Goal: Use online tool/utility: Use online tool/utility

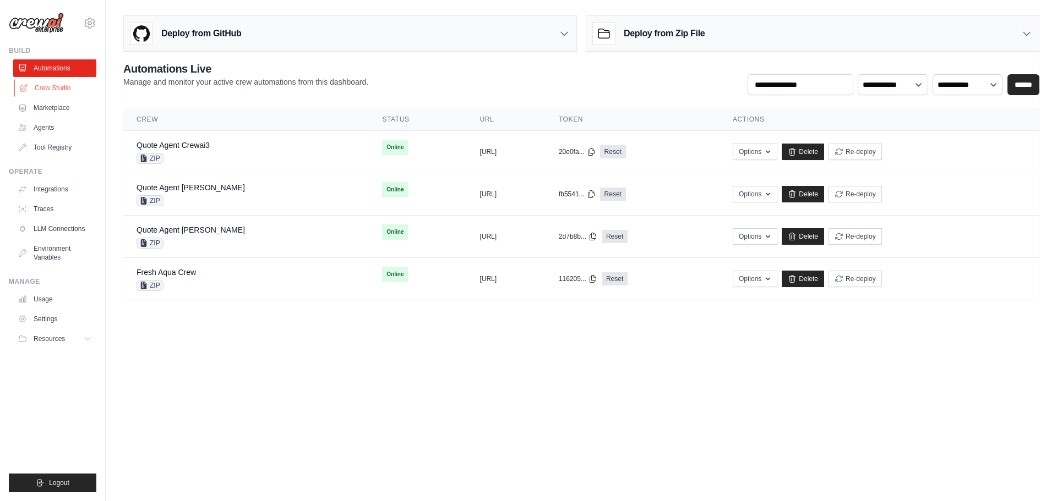
click at [63, 95] on link "Crew Studio" at bounding box center [55, 88] width 83 height 18
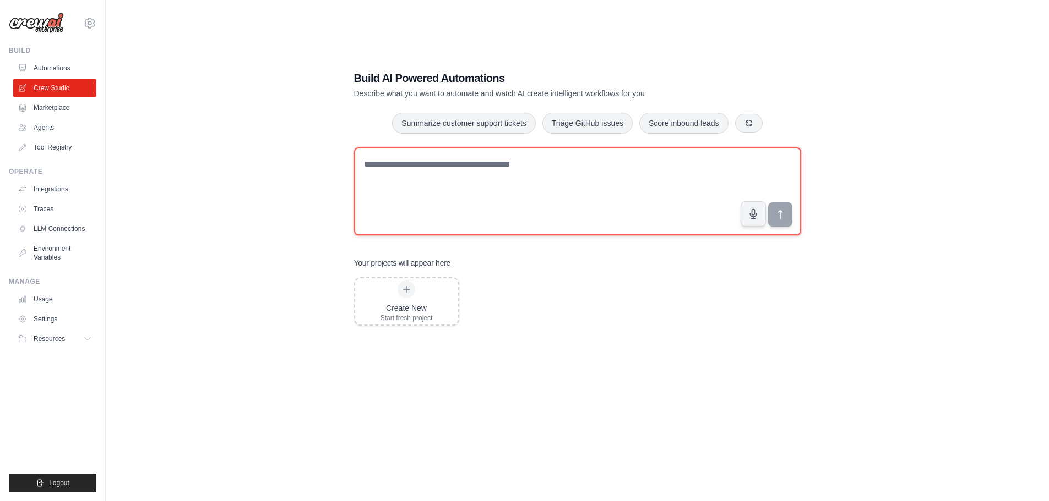
click at [493, 208] on textarea at bounding box center [577, 192] width 447 height 88
click at [403, 163] on textarea at bounding box center [577, 192] width 447 height 88
paste textarea "**********"
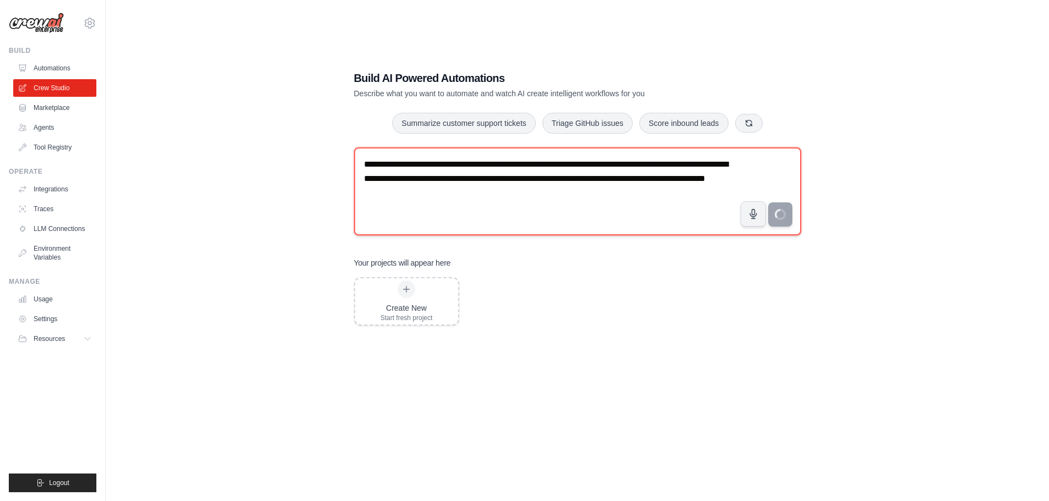
type textarea "**********"
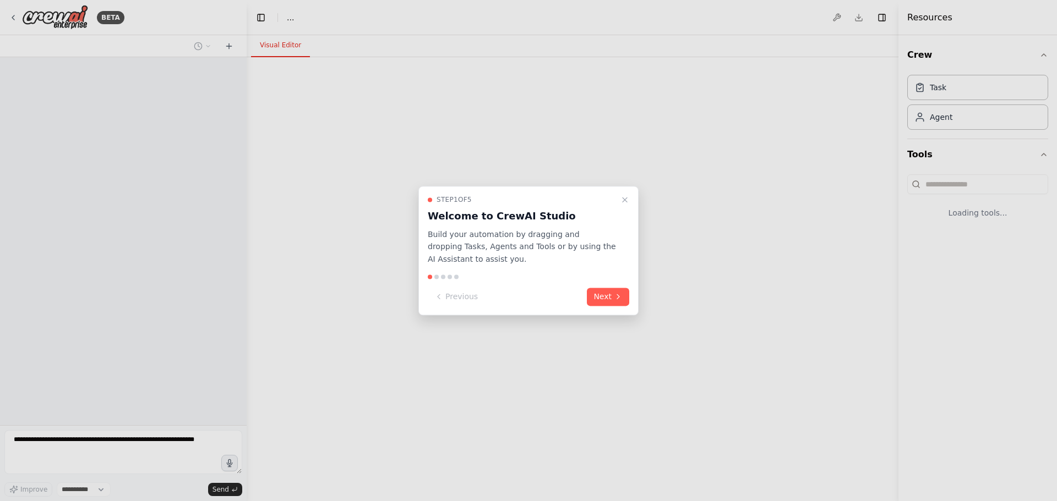
select select "****"
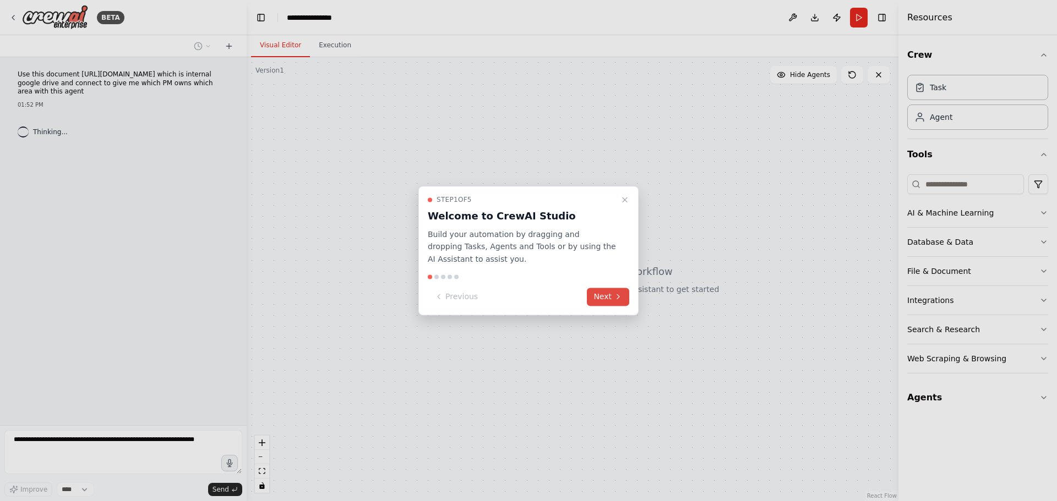
click at [623, 297] on button "Next" at bounding box center [608, 297] width 42 height 18
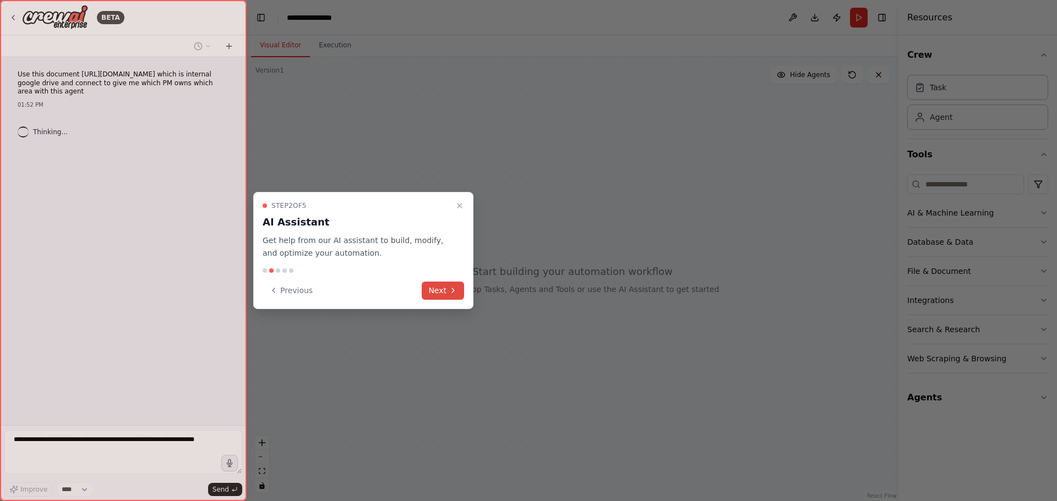
click at [435, 292] on button "Next" at bounding box center [443, 291] width 42 height 18
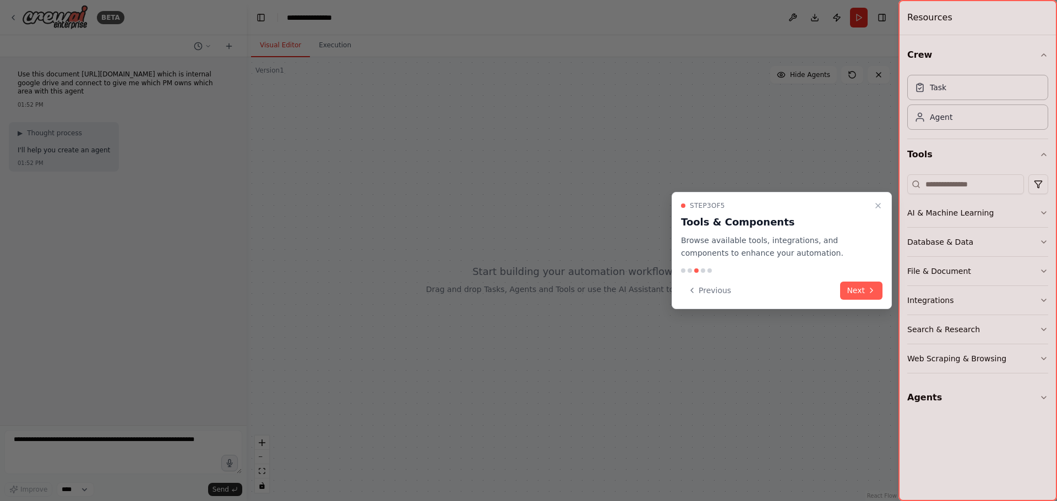
click at [844, 290] on button "Next" at bounding box center [861, 291] width 42 height 18
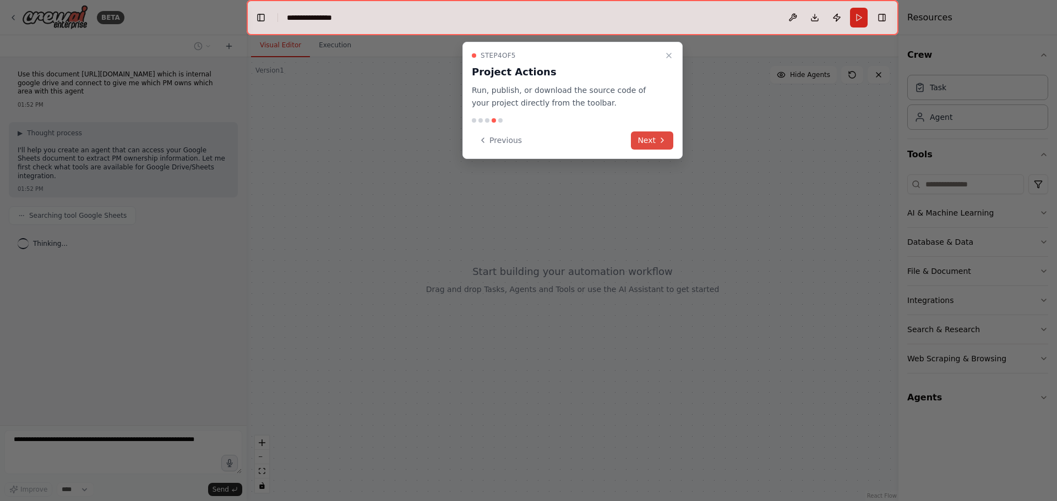
click at [656, 141] on button "Next" at bounding box center [652, 141] width 42 height 18
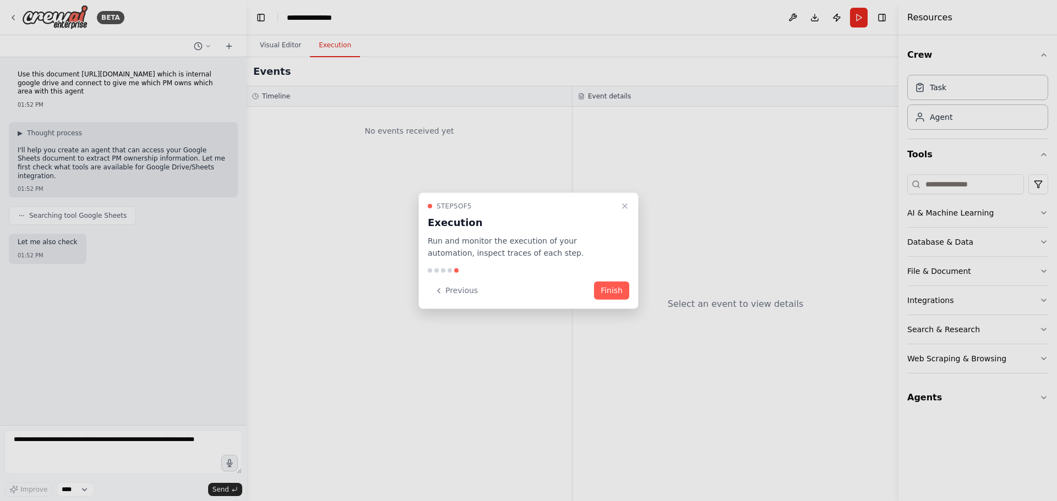
click at [303, 18] on div at bounding box center [528, 250] width 1057 height 501
click at [616, 291] on button "Finish" at bounding box center [611, 291] width 35 height 18
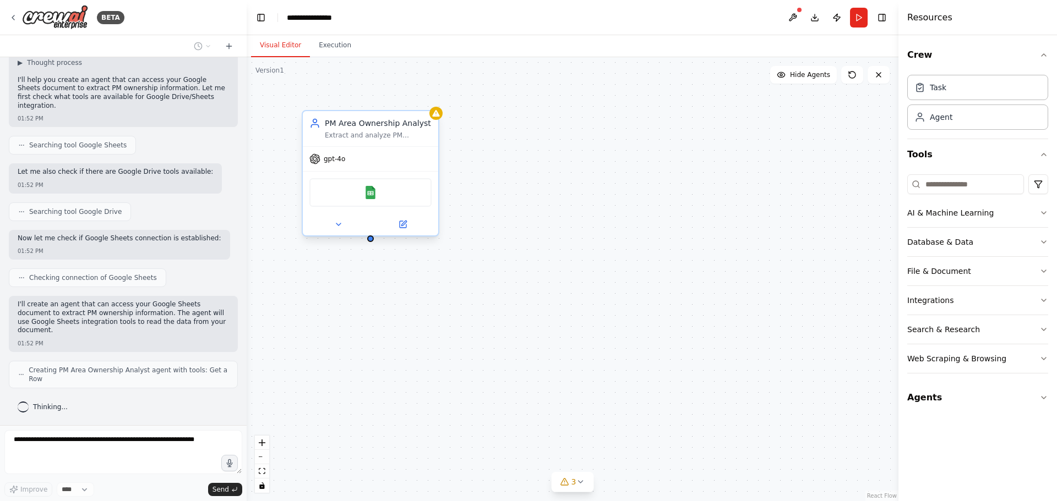
scroll to position [62, 0]
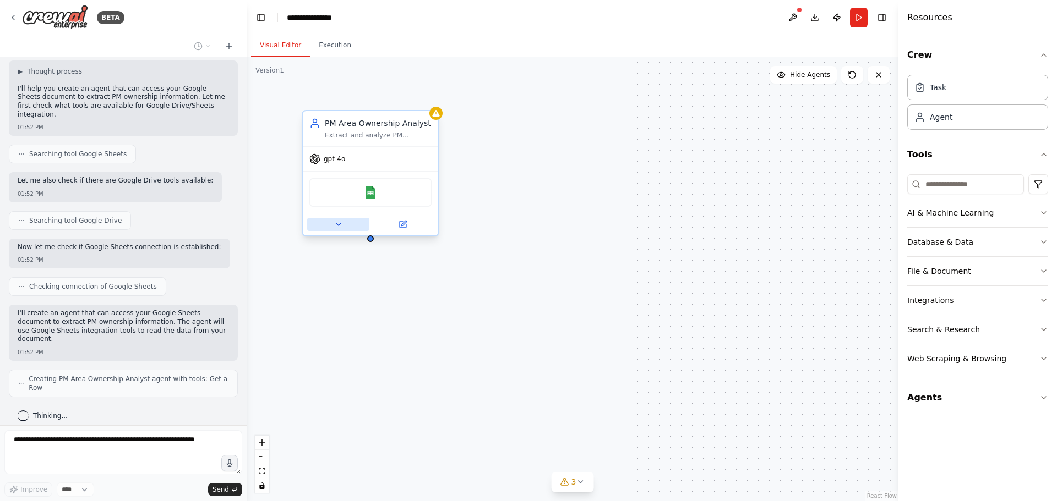
click at [336, 222] on icon at bounding box center [338, 224] width 9 height 9
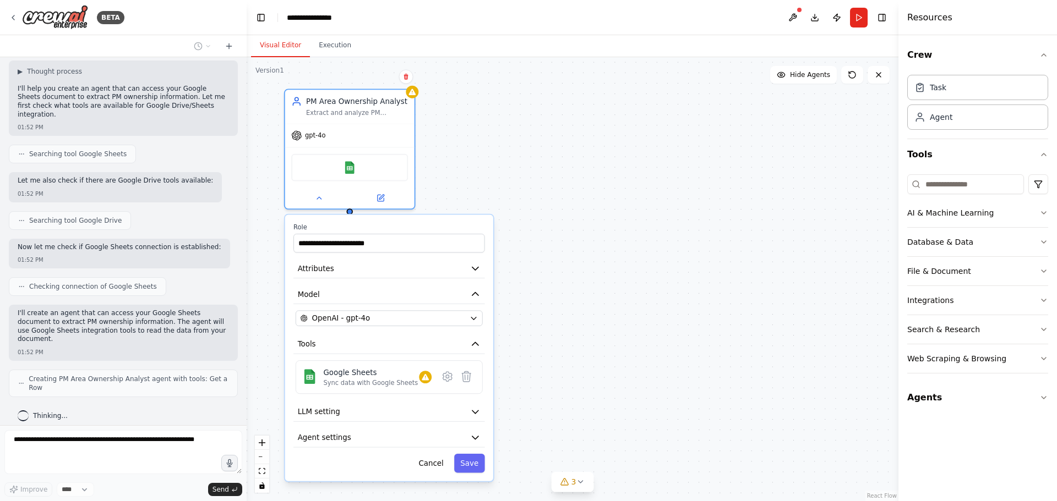
click at [651, 253] on div "**********" at bounding box center [573, 279] width 652 height 444
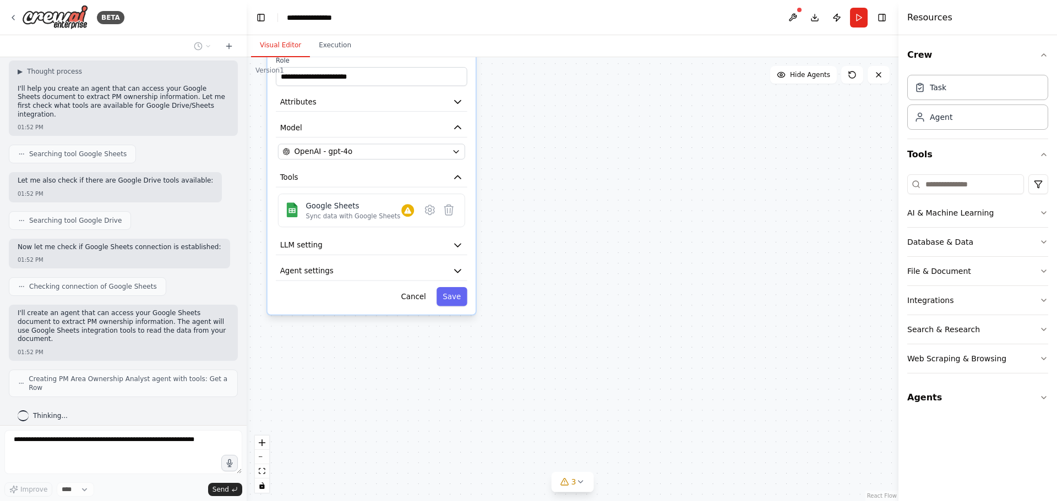
drag, startPoint x: 645, startPoint y: 268, endPoint x: 627, endPoint y: 104, distance: 164.4
click at [627, 104] on div "**********" at bounding box center [573, 279] width 652 height 444
click at [462, 246] on icon "button" at bounding box center [457, 245] width 10 height 10
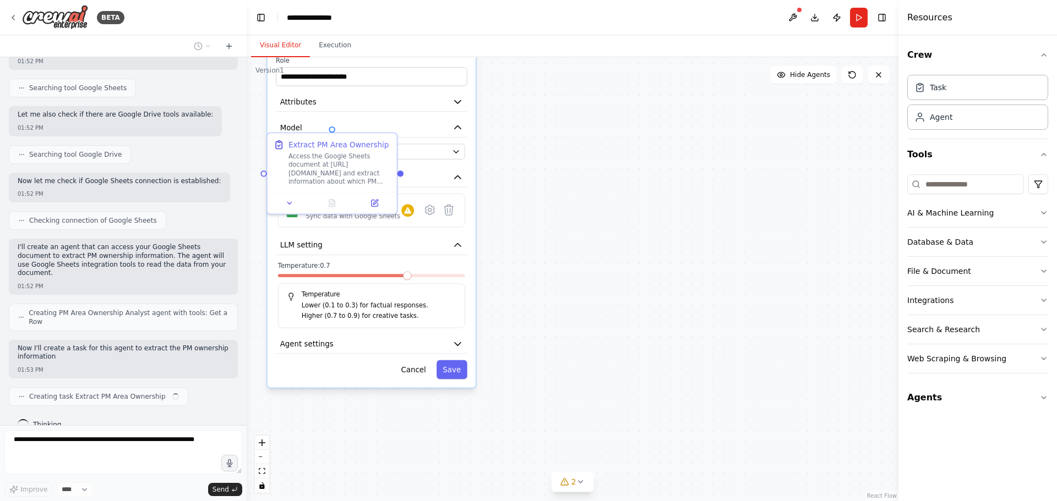
scroll to position [137, 0]
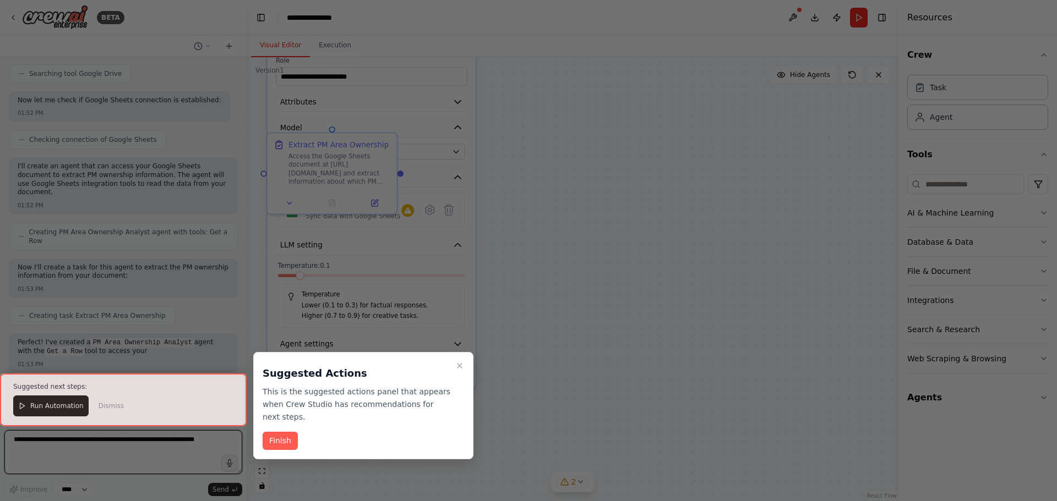
click at [296, 280] on span at bounding box center [300, 275] width 8 height 8
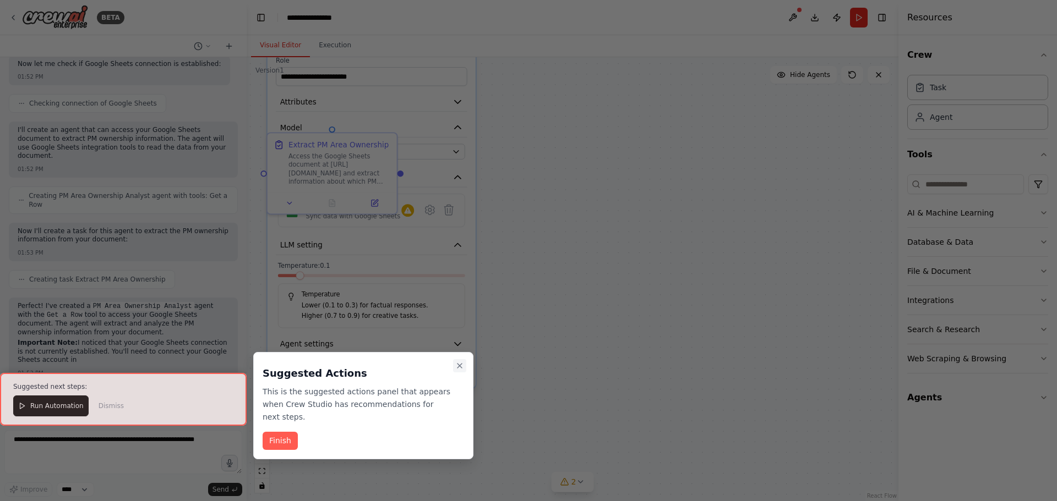
click at [458, 367] on icon "Close walkthrough" at bounding box center [459, 366] width 9 height 9
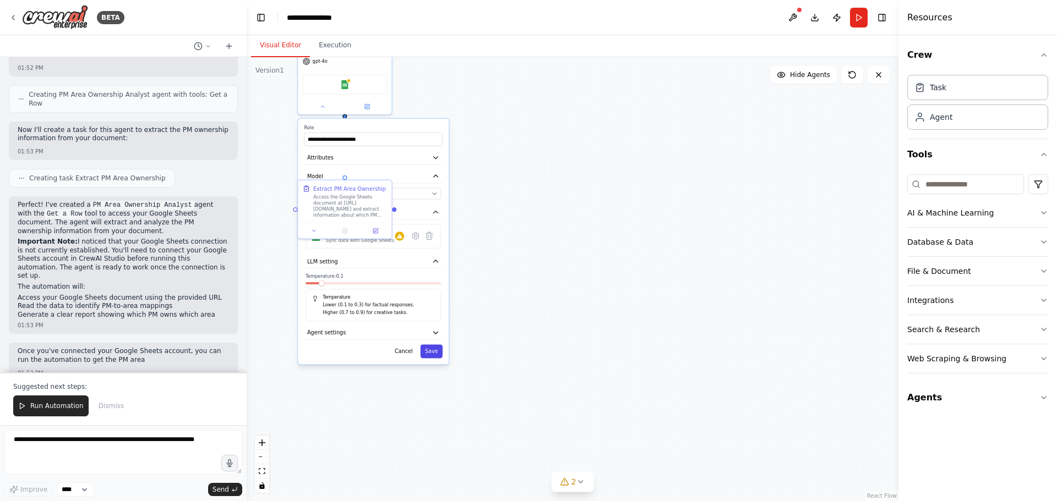
scroll to position [355, 0]
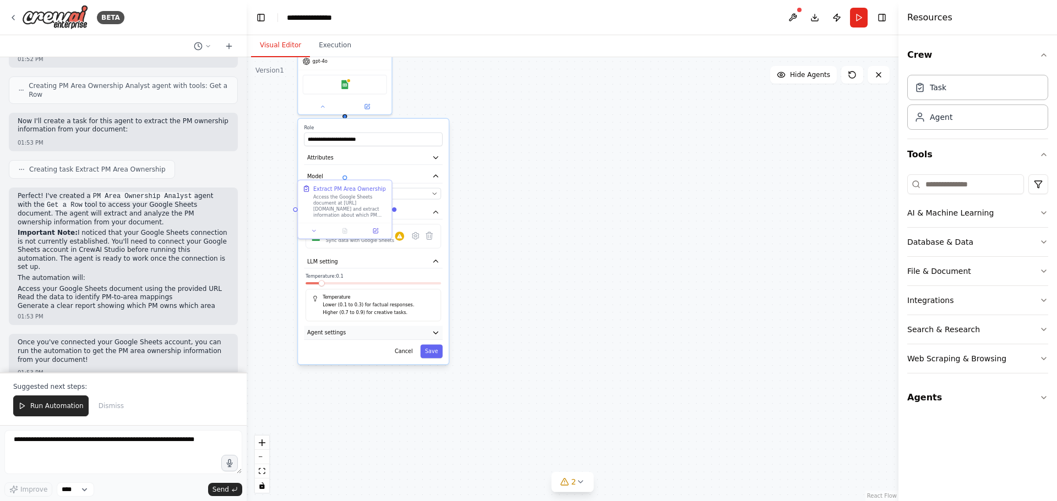
click at [440, 334] on button "Agent settings" at bounding box center [373, 333] width 139 height 14
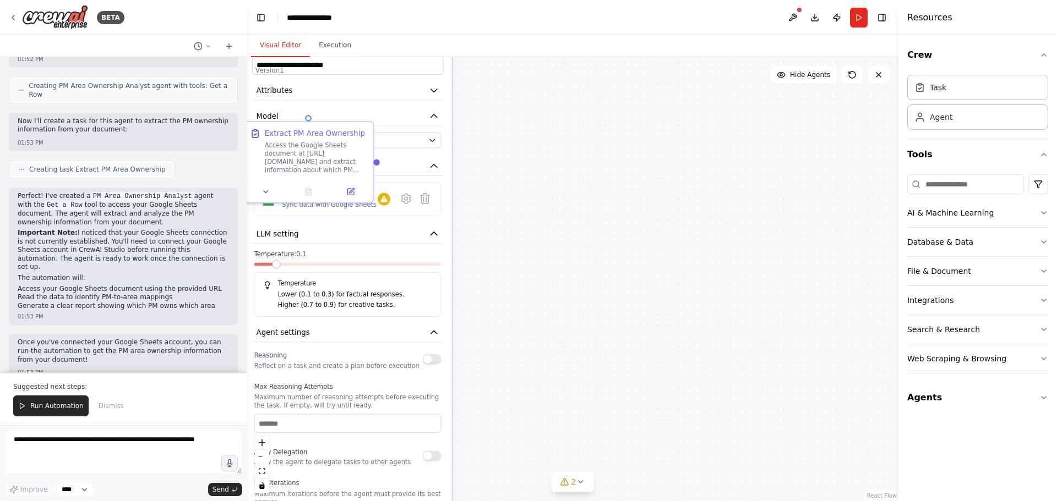
click at [435, 364] on button "button" at bounding box center [431, 359] width 19 height 10
click at [437, 361] on button "button" at bounding box center [431, 359] width 19 height 10
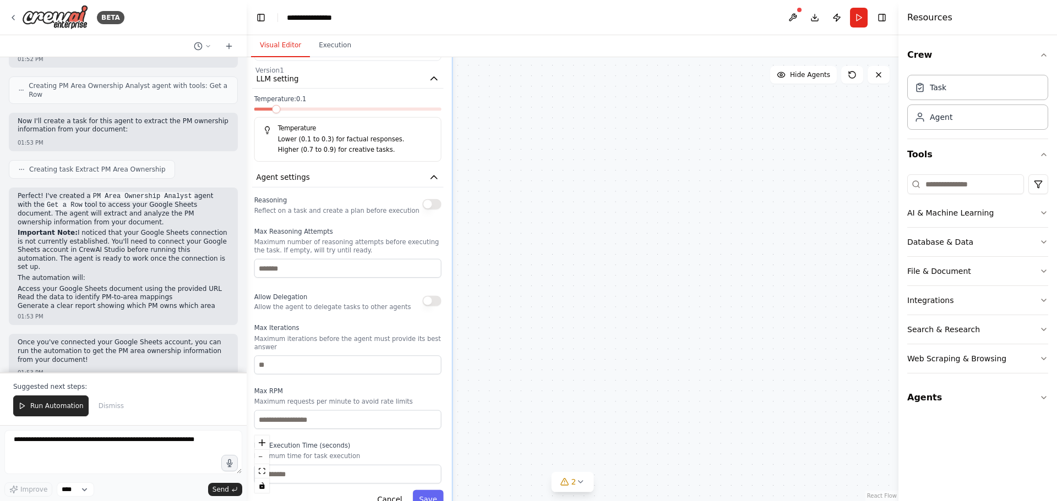
drag, startPoint x: 577, startPoint y: 356, endPoint x: 577, endPoint y: 200, distance: 155.8
click at [577, 200] on div ".deletable-edge-delete-btn { width: 20px; height: 20px; border: 0px solid #ffff…" at bounding box center [573, 279] width 652 height 444
click at [319, 275] on input "number" at bounding box center [347, 268] width 187 height 19
type input "*"
drag, startPoint x: 132, startPoint y: 226, endPoint x: 197, endPoint y: 244, distance: 66.8
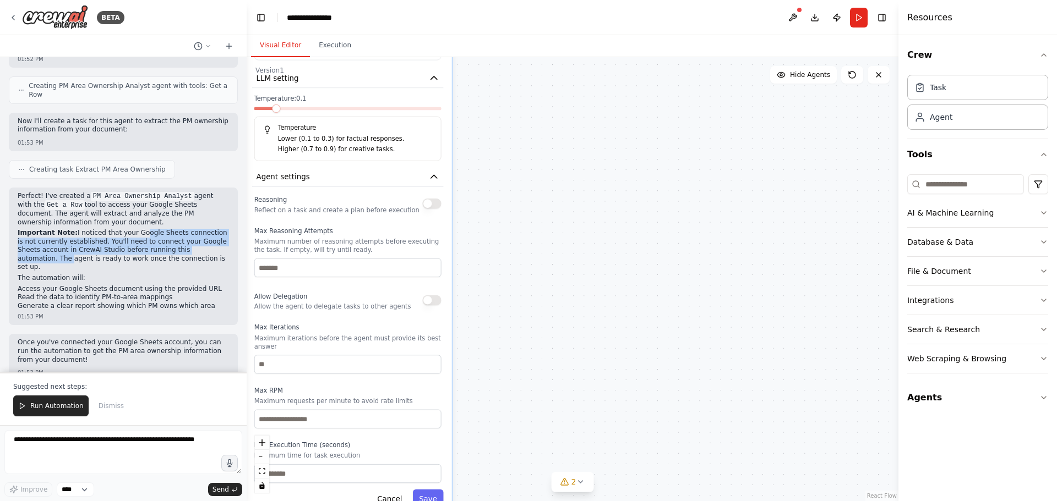
click at [197, 244] on p "Important Note: I noticed that your Google Sheets connection is not currently e…" at bounding box center [123, 250] width 211 height 43
click at [190, 274] on p "The automation will:" at bounding box center [123, 278] width 211 height 9
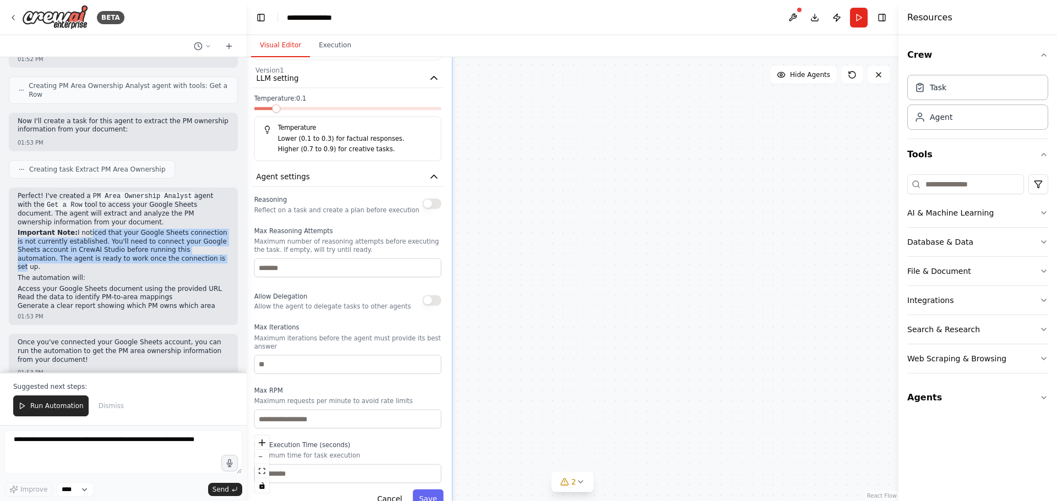
drag, startPoint x: 80, startPoint y: 222, endPoint x: 140, endPoint y: 252, distance: 67.0
click at [138, 253] on p "Important Note: I noticed that your Google Sheets connection is not currently e…" at bounding box center [123, 250] width 211 height 43
click at [140, 252] on p "Important Note: I noticed that your Google Sheets connection is not currently e…" at bounding box center [123, 250] width 211 height 43
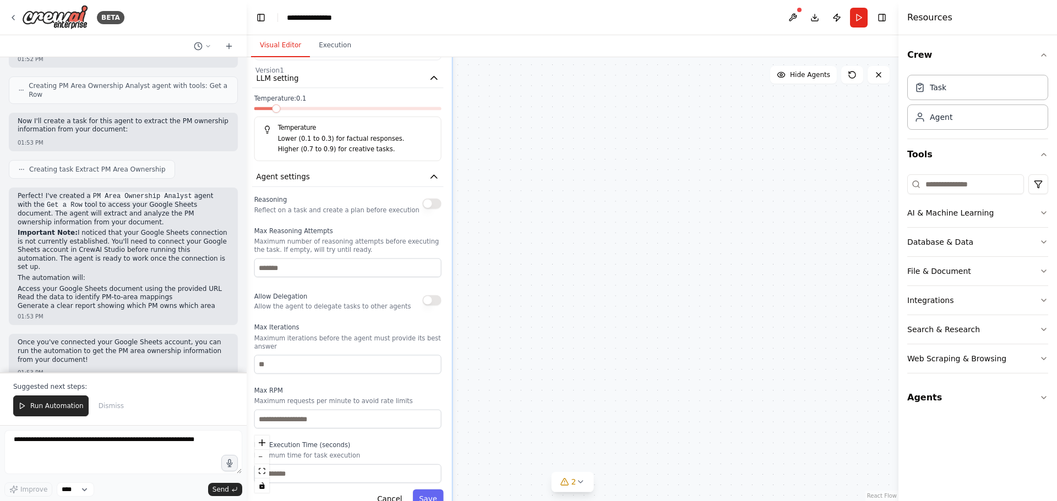
click at [121, 247] on p "Important Note: I noticed that your Google Sheets connection is not currently e…" at bounding box center [123, 250] width 211 height 43
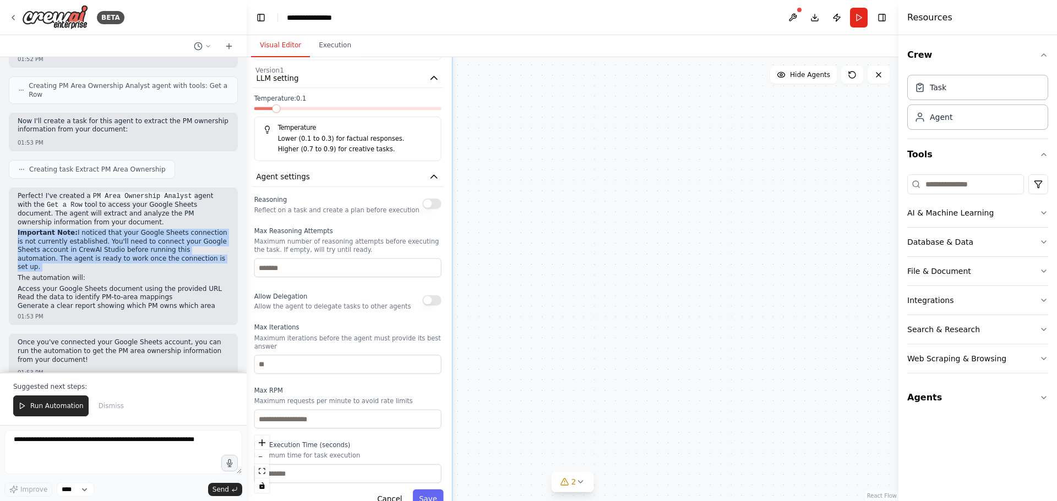
click at [121, 247] on p "Important Note: I noticed that your Google Sheets connection is not currently e…" at bounding box center [123, 250] width 211 height 43
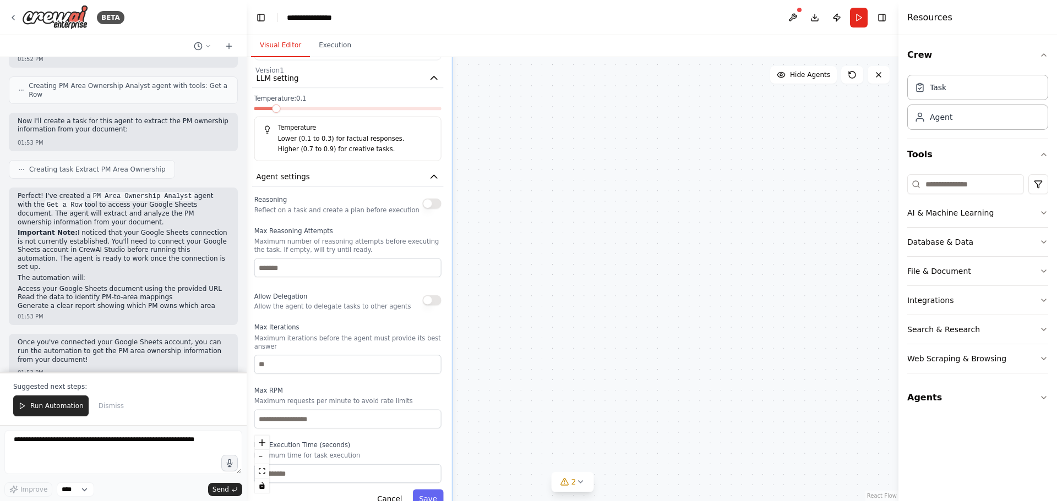
click at [132, 274] on p "The automation will:" at bounding box center [123, 278] width 211 height 9
drag, startPoint x: 58, startPoint y: 282, endPoint x: 179, endPoint y: 292, distance: 121.5
click at [179, 292] on ol "Access your Google Sheets document using the provided URL Read the data to iden…" at bounding box center [123, 298] width 211 height 26
click at [179, 302] on li "Generate a clear report showing which PM owns which area" at bounding box center [123, 306] width 211 height 9
click at [34, 411] on button "Run Automation" at bounding box center [50, 406] width 75 height 21
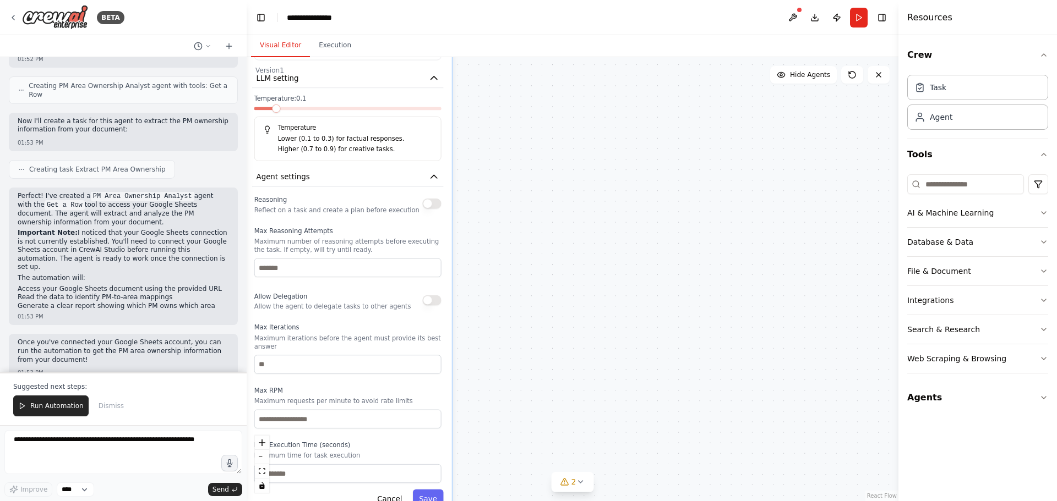
scroll to position [302, 0]
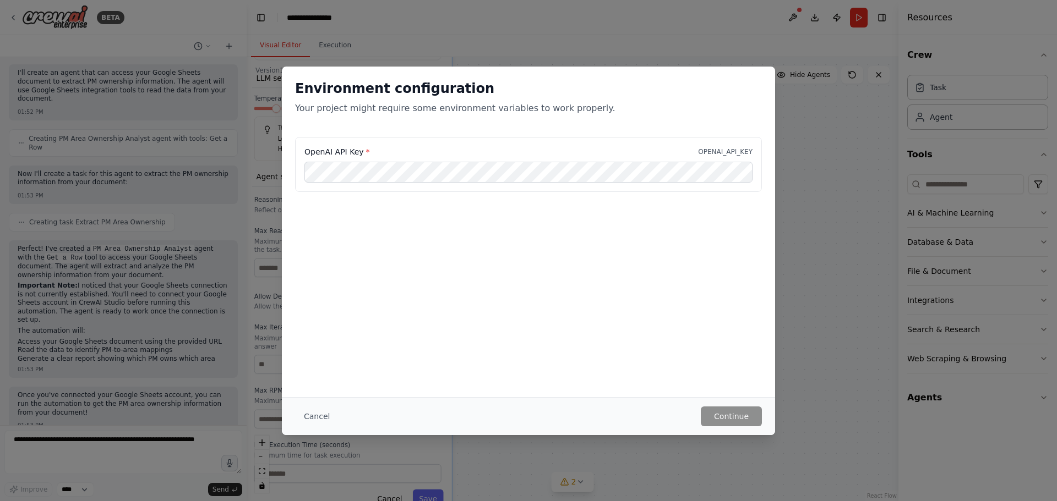
click at [738, 156] on p "OPENAI_API_KEY" at bounding box center [725, 152] width 54 height 9
click at [738, 155] on p "OPENAI_API_KEY" at bounding box center [725, 152] width 54 height 9
click at [353, 145] on div "OpenAI API Key * OPENAI_API_KEY" at bounding box center [528, 164] width 467 height 55
click at [728, 441] on div "Environment configuration Your project might require some environment variables…" at bounding box center [528, 250] width 1057 height 501
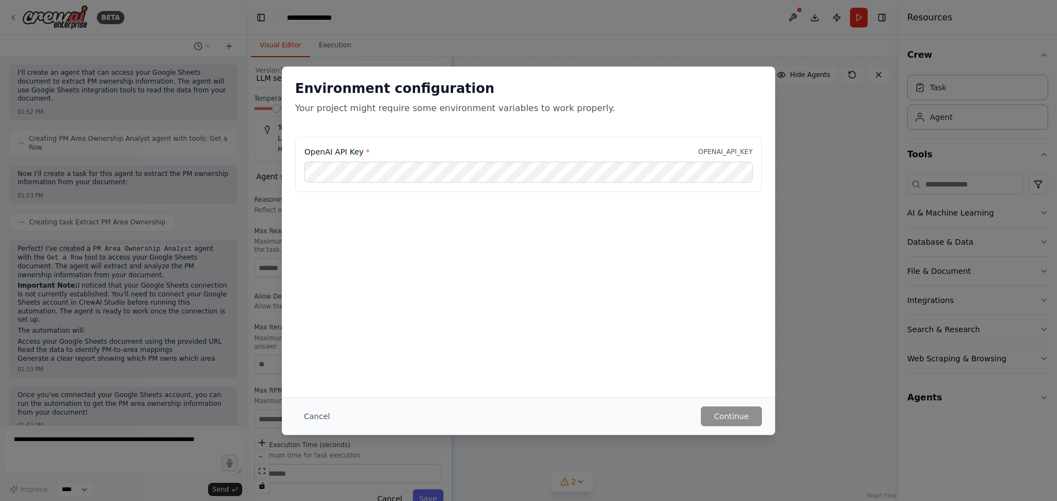
click at [736, 450] on div "Environment configuration Your project might require some environment variables…" at bounding box center [528, 250] width 1057 height 501
click at [845, 380] on div "Environment configuration Your project might require some environment variables…" at bounding box center [528, 250] width 1057 height 501
click at [698, 28] on div "Environment configuration Your project might require some environment variables…" at bounding box center [528, 250] width 1057 height 501
click at [310, 413] on button "Cancel" at bounding box center [316, 417] width 43 height 20
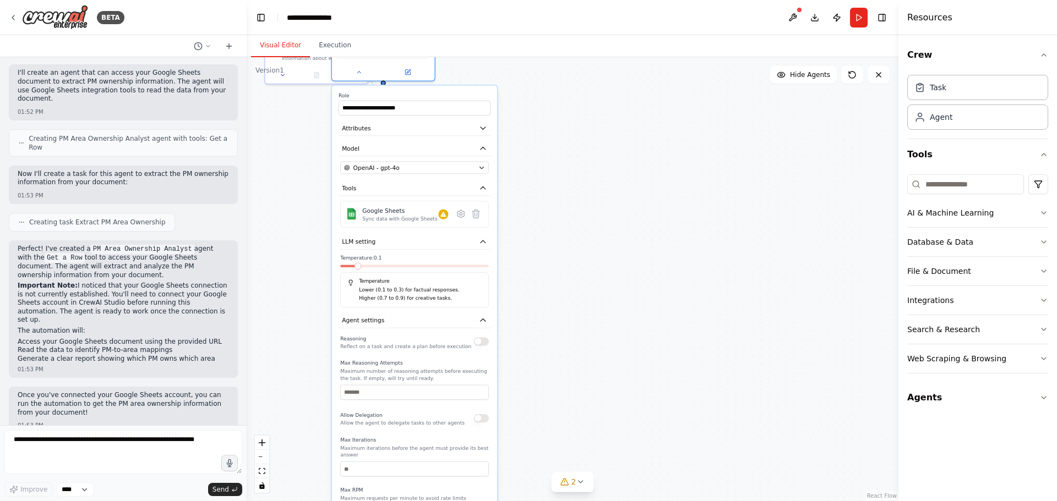
drag, startPoint x: 359, startPoint y: 155, endPoint x: 421, endPoint y: 290, distance: 148.5
click at [421, 285] on h5 "Temperature" at bounding box center [414, 281] width 134 height 7
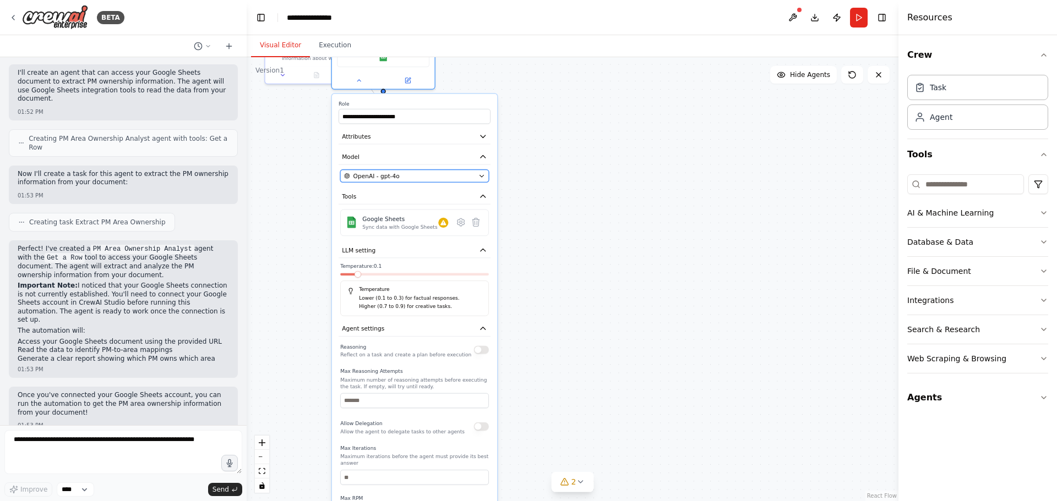
click at [388, 176] on span "OpenAI - gpt-4o" at bounding box center [376, 176] width 46 height 8
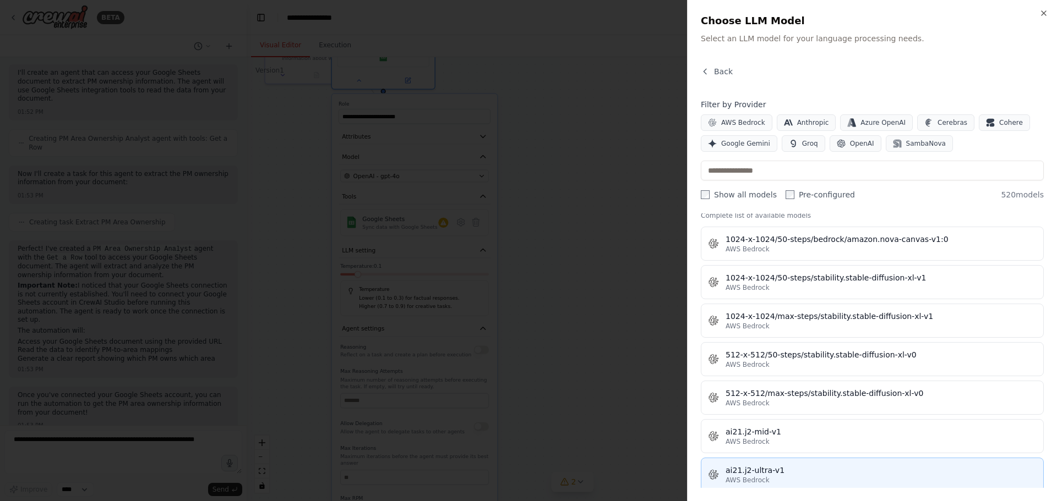
scroll to position [144, 0]
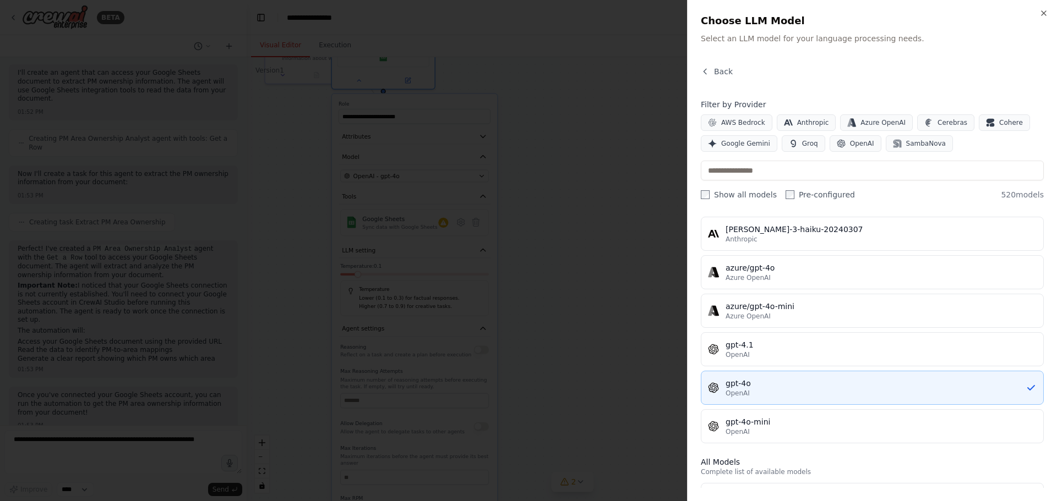
click at [748, 392] on span "OpenAI" at bounding box center [737, 393] width 24 height 9
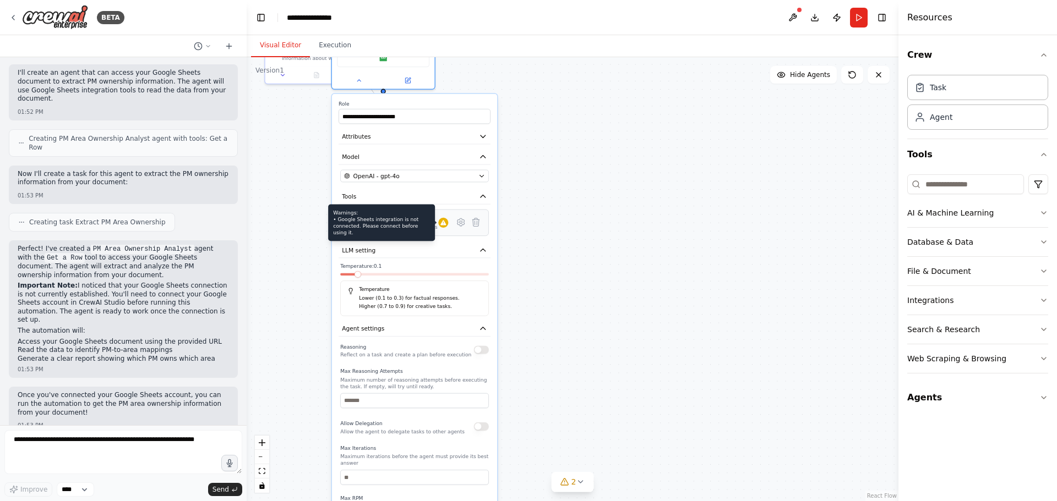
click at [444, 227] on div at bounding box center [443, 223] width 10 height 10
click at [413, 228] on div "Warnings: • Google Sheets integration is not connected. Please connect before u…" at bounding box center [381, 222] width 107 height 37
click at [463, 223] on icon at bounding box center [460, 223] width 7 height 8
click at [462, 225] on icon at bounding box center [460, 223] width 7 height 8
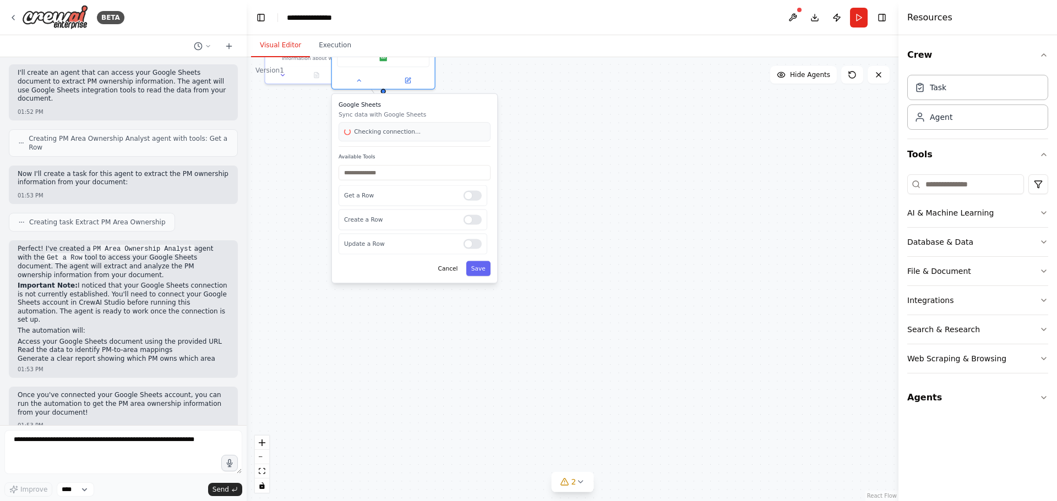
click at [462, 225] on div "Create a Row" at bounding box center [413, 220] width 149 height 21
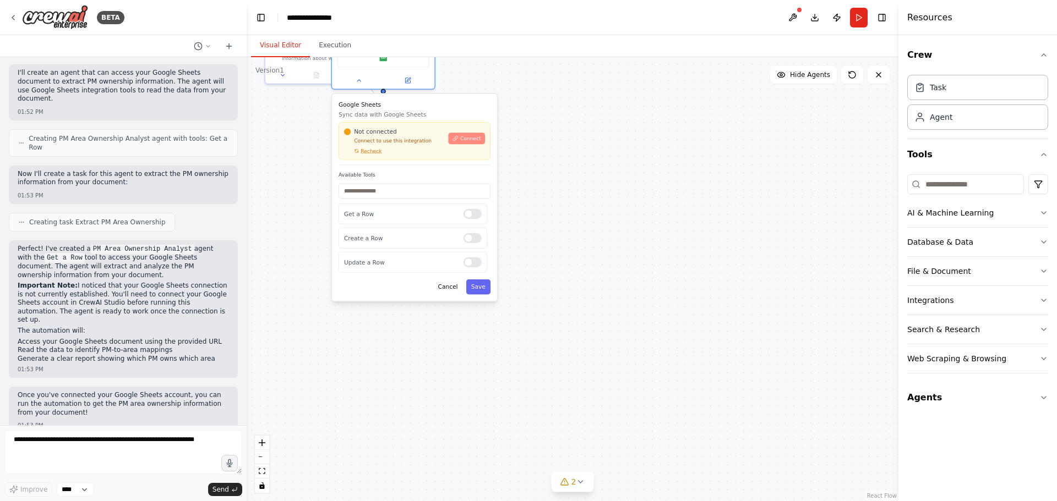
click at [469, 141] on span "Connect" at bounding box center [470, 138] width 21 height 7
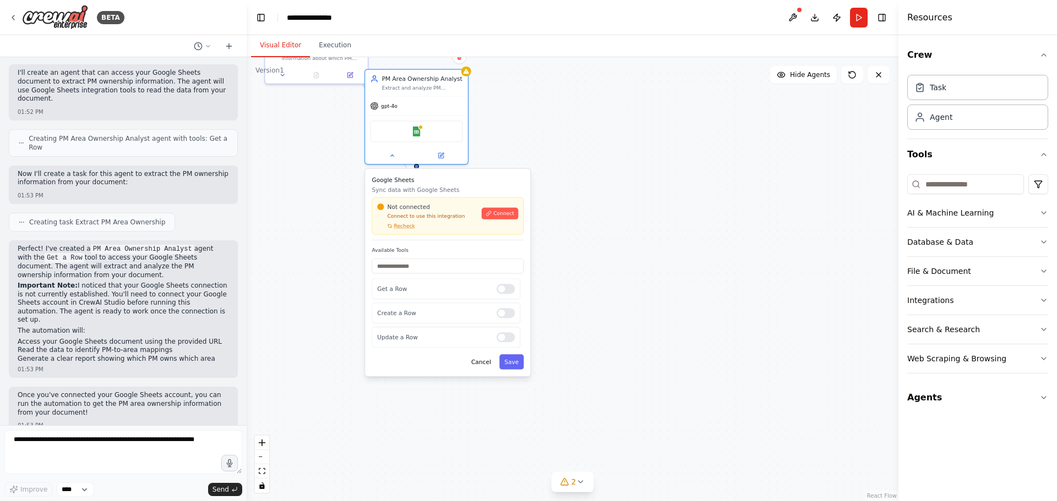
drag, startPoint x: 460, startPoint y: 174, endPoint x: 495, endPoint y: 252, distance: 84.5
click at [495, 252] on div "Google Sheets Sync data with Google Sheets Not connected Connect to use this in…" at bounding box center [447, 273] width 165 height 208
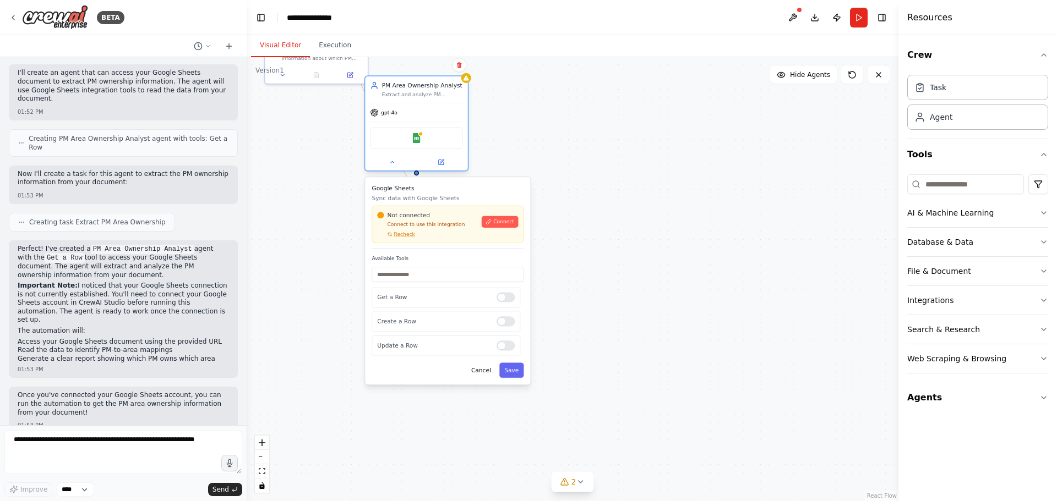
click at [424, 141] on div "Google Sheets" at bounding box center [416, 137] width 92 height 21
click at [417, 142] on img at bounding box center [416, 138] width 10 height 10
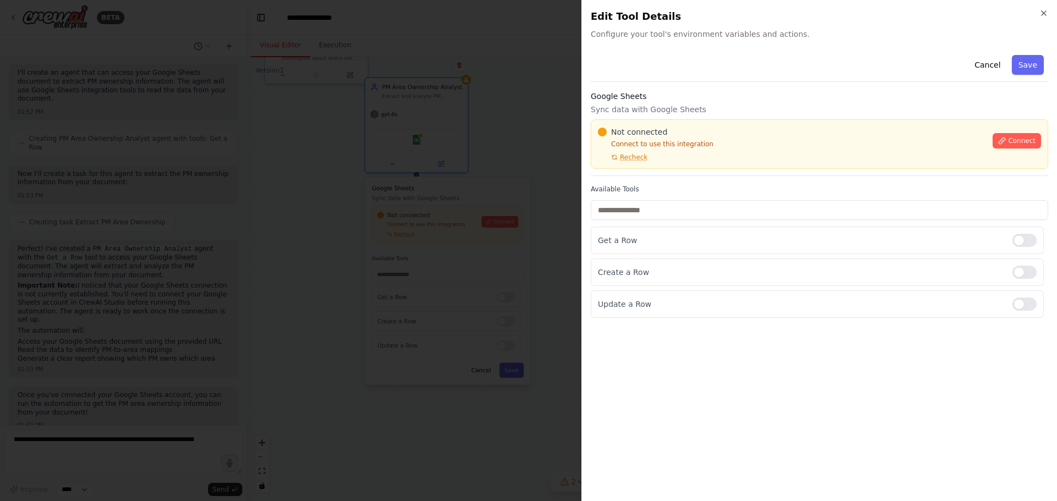
click at [619, 162] on div "Not connected Connect to use this integration Recheck Connect" at bounding box center [819, 144] width 457 height 50
click at [625, 155] on span "Recheck" at bounding box center [634, 157] width 28 height 9
click at [995, 64] on button "Cancel" at bounding box center [987, 65] width 39 height 20
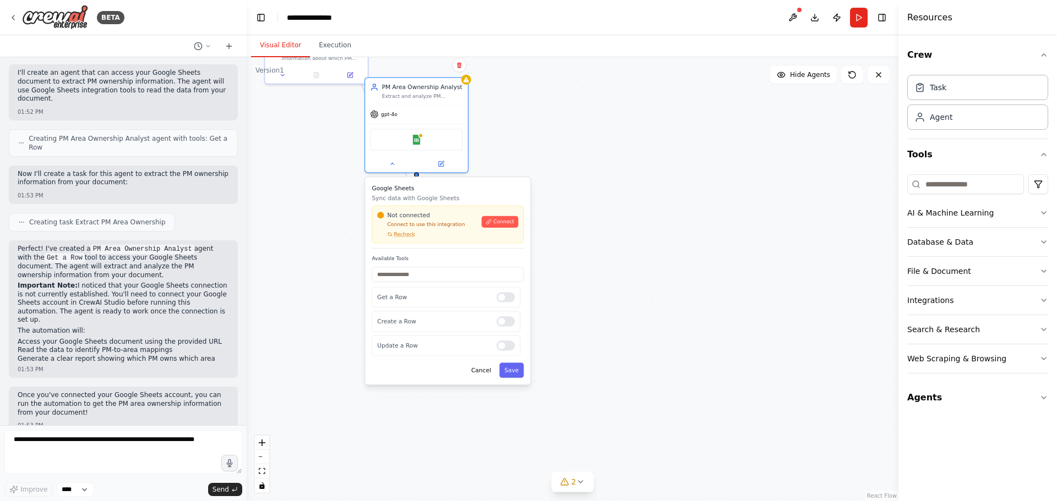
click at [91, 139] on span "Creating PM Area Ownership Analyst agent with tools: Get a Row" at bounding box center [129, 143] width 200 height 18
